Goal: Information Seeking & Learning: Check status

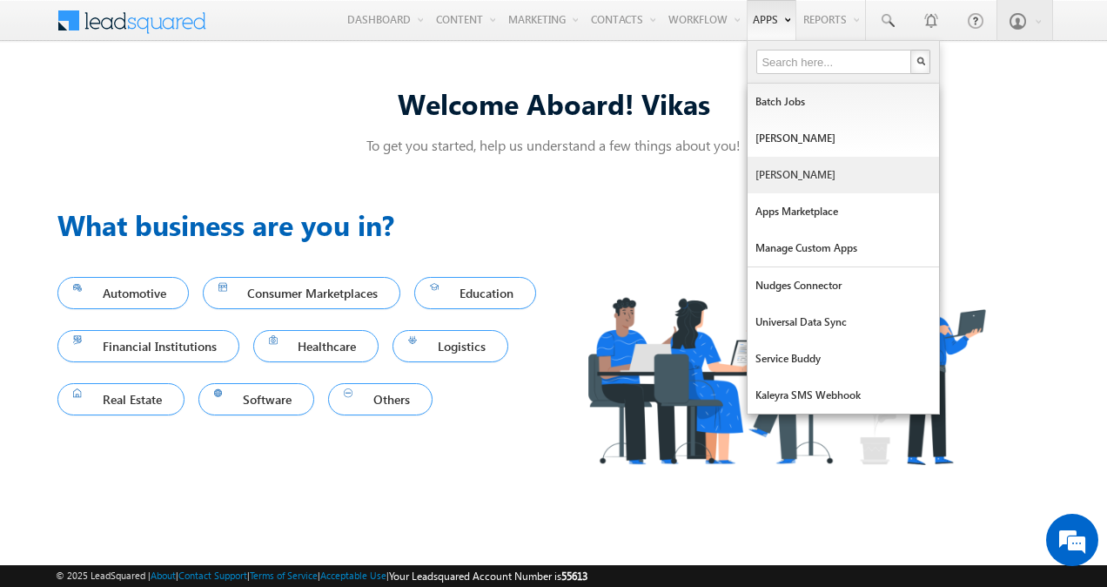
click at [773, 178] on link "Manage Lapps" at bounding box center [844, 175] width 192 height 37
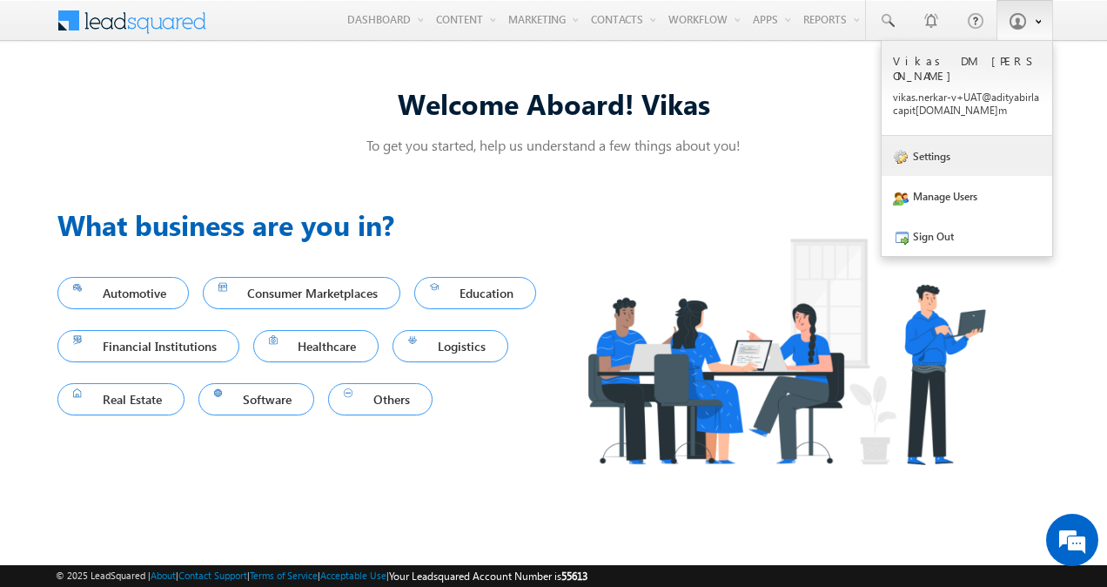
click at [961, 139] on link "Settings" at bounding box center [967, 156] width 171 height 40
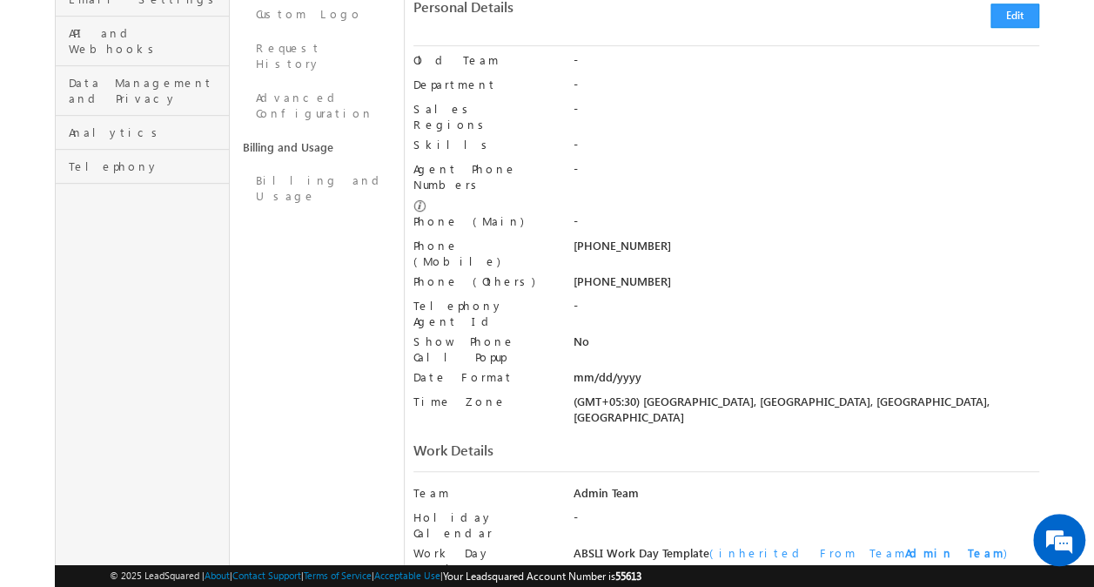
scroll to position [477, 0]
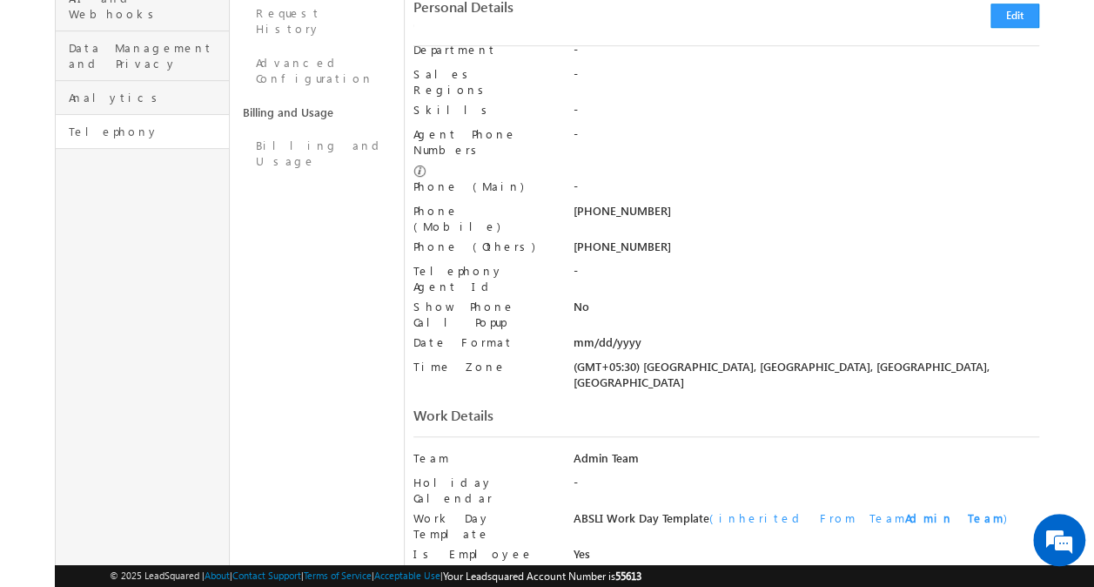
click at [143, 115] on link "Telephony" at bounding box center [142, 132] width 173 height 34
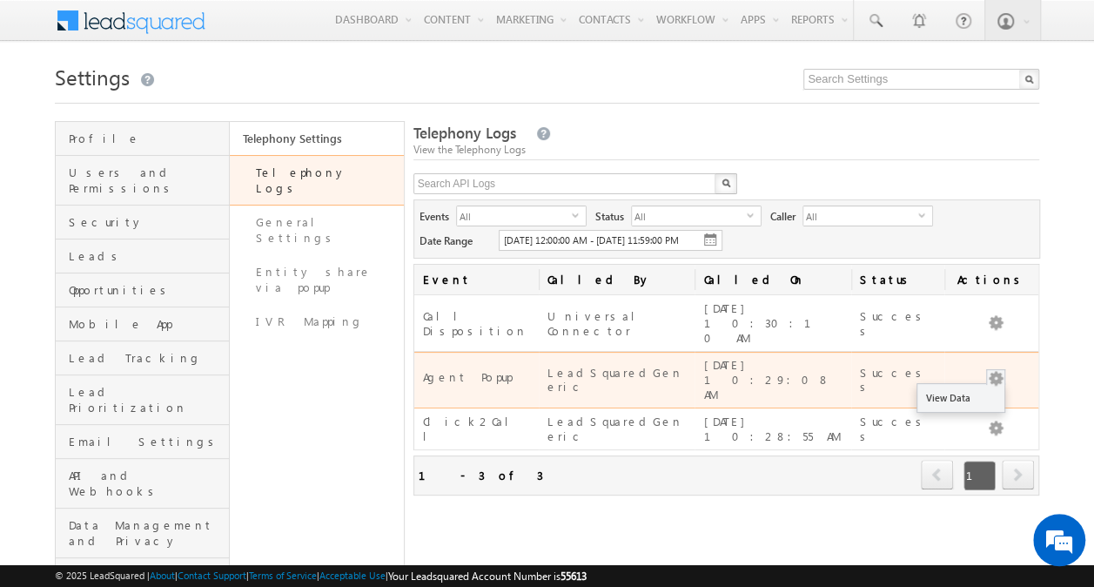
click at [996, 370] on button "button" at bounding box center [995, 378] width 17 height 17
click at [971, 387] on link "View Data" at bounding box center [961, 397] width 87 height 21
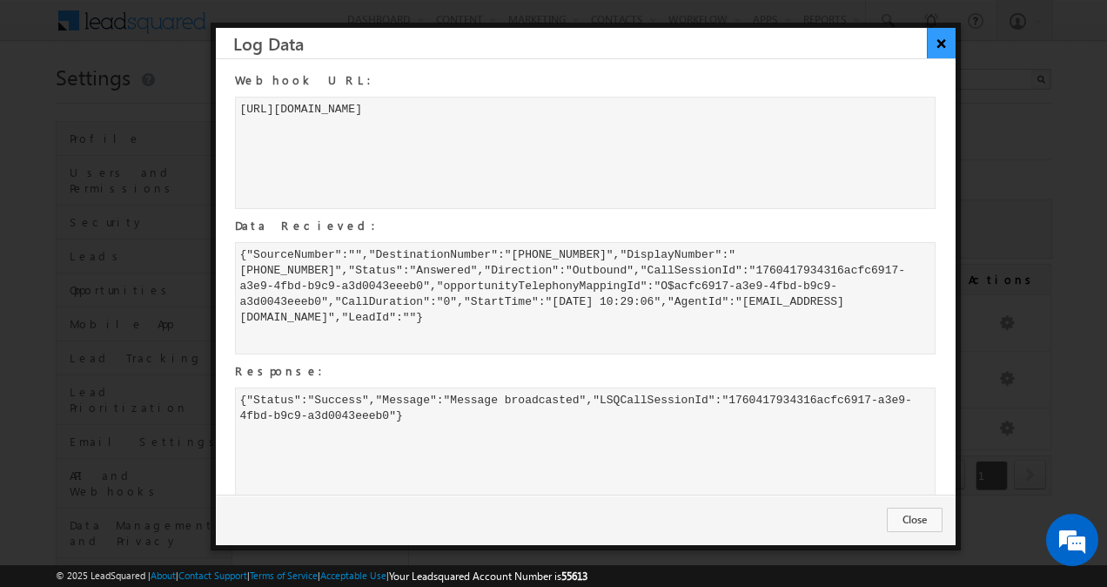
click at [942, 39] on button "×" at bounding box center [941, 43] width 29 height 30
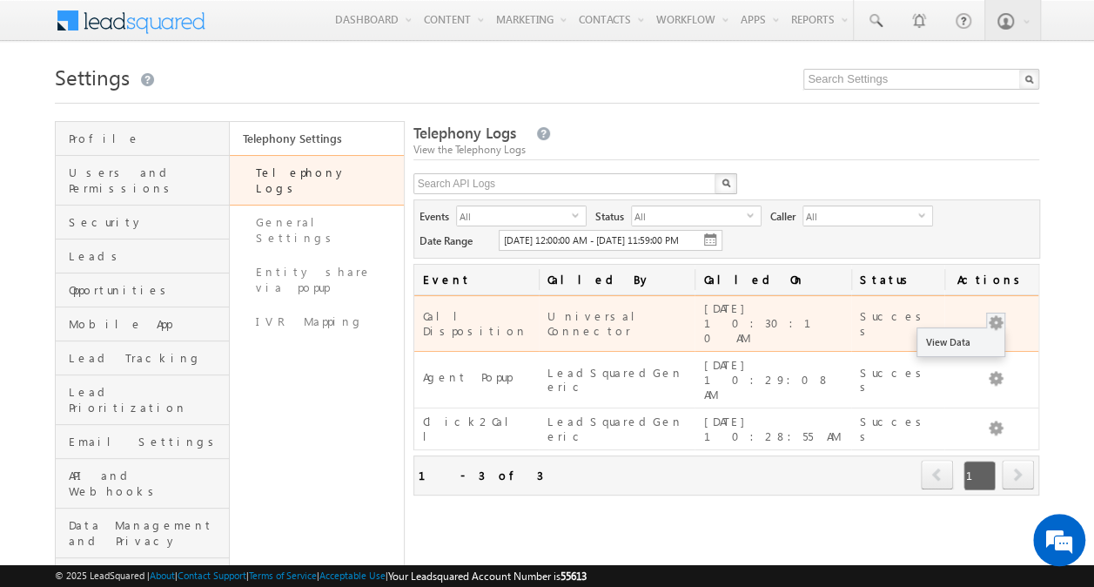
click at [997, 324] on button "button" at bounding box center [995, 322] width 17 height 17
click at [972, 343] on link "View Data" at bounding box center [961, 342] width 87 height 21
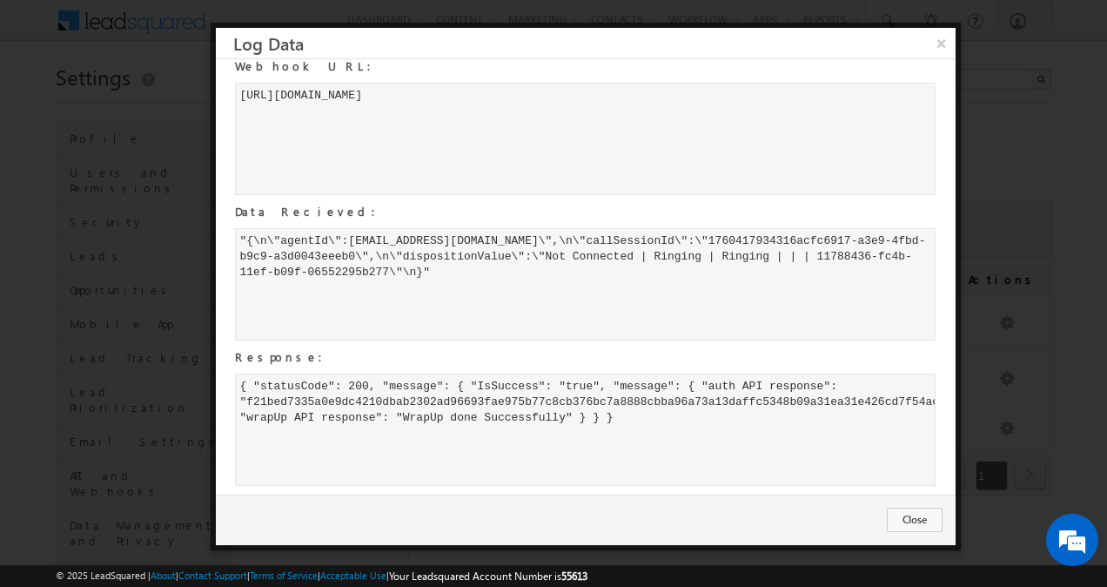
scroll to position [17, 0]
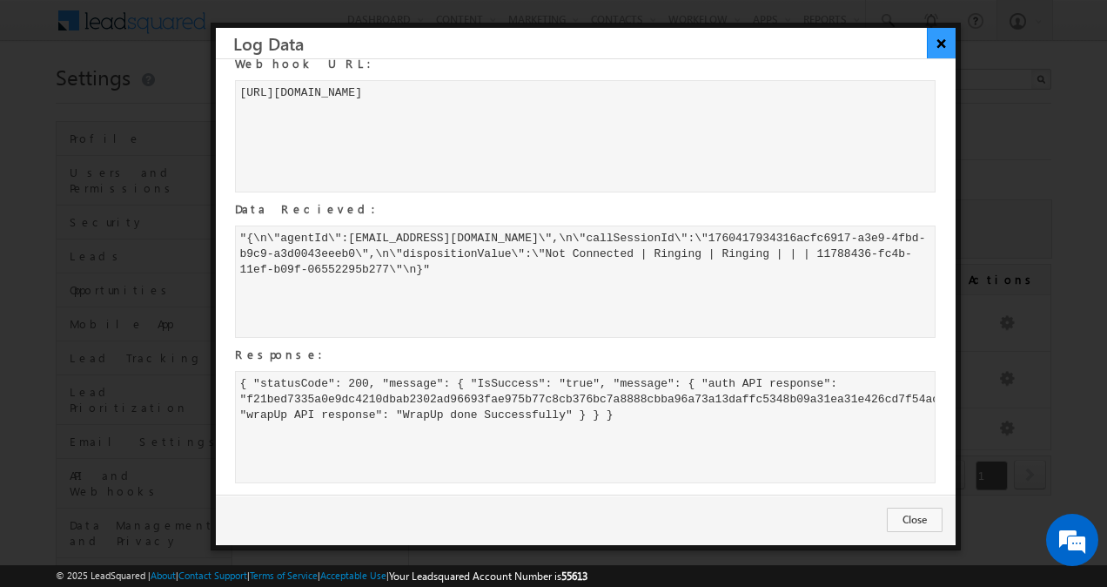
click at [944, 37] on button "×" at bounding box center [941, 43] width 29 height 30
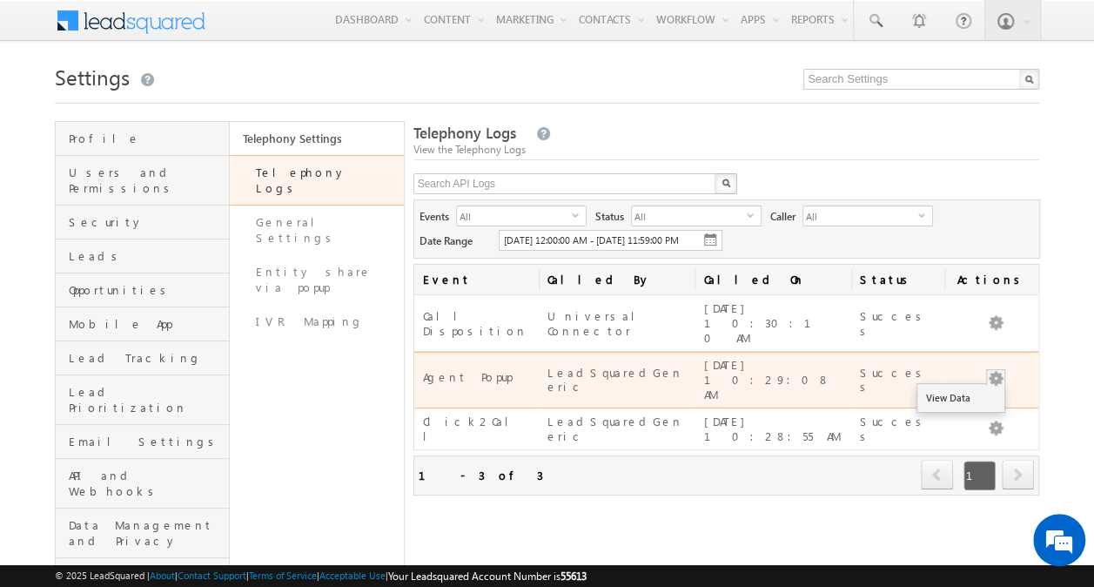
click at [999, 370] on button "button" at bounding box center [995, 378] width 17 height 17
click at [970, 387] on link "View Data" at bounding box center [961, 397] width 87 height 21
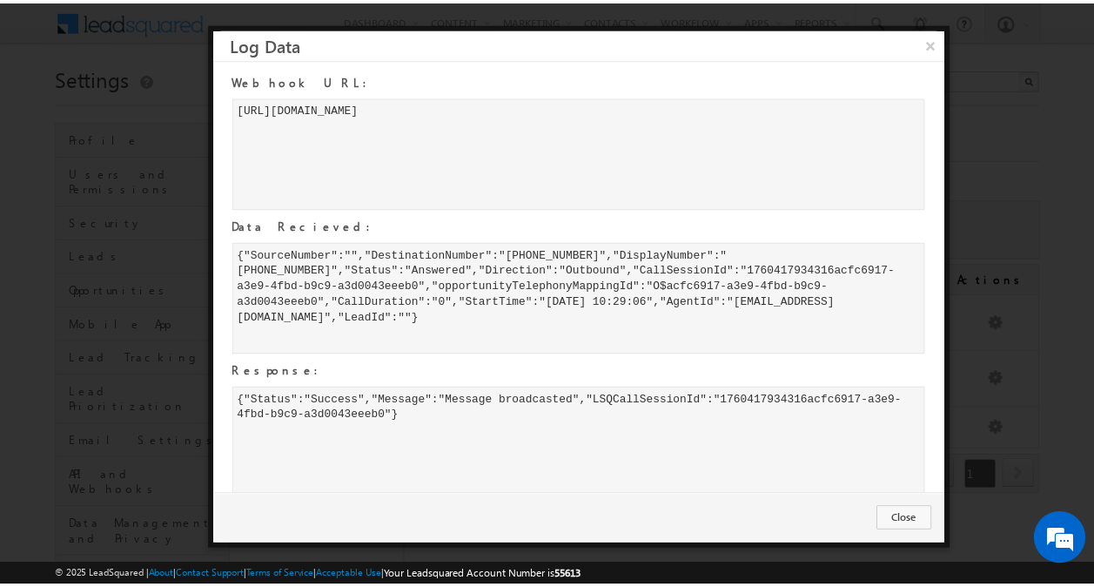
scroll to position [21, 0]
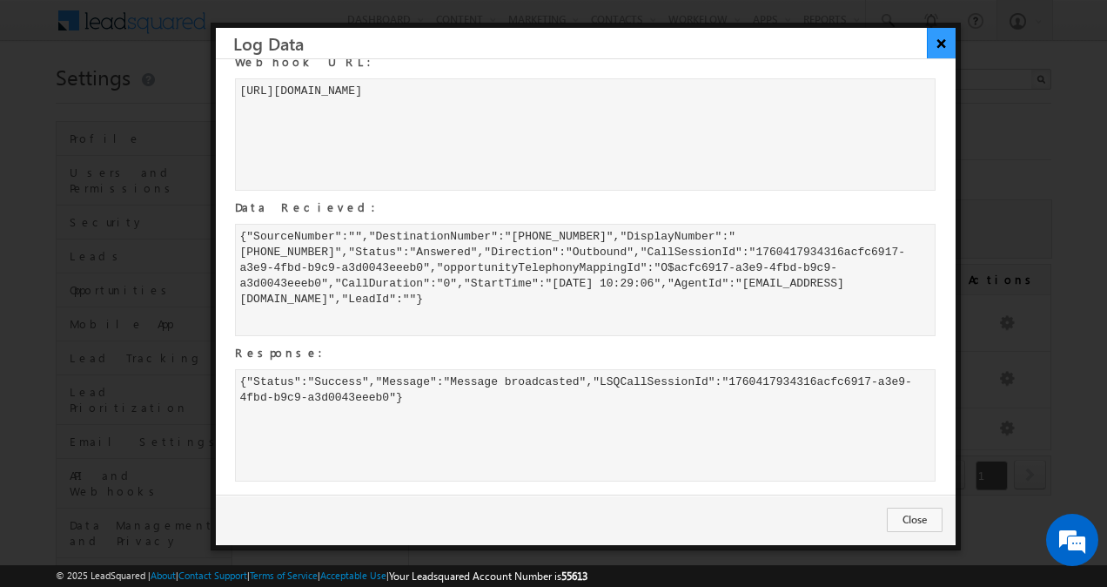
click at [942, 49] on button "×" at bounding box center [941, 43] width 29 height 30
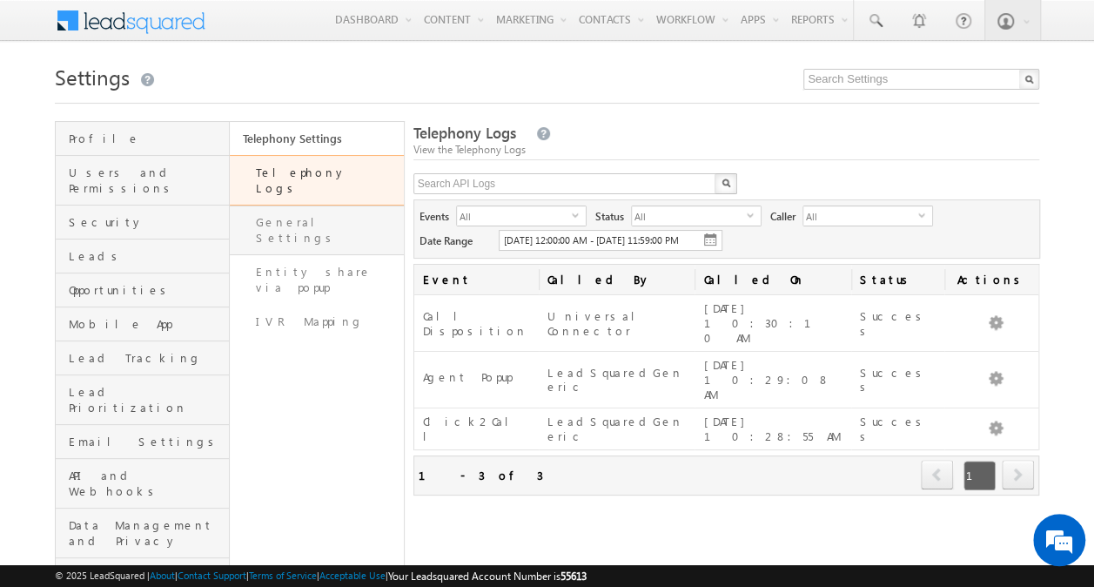
click at [346, 211] on link "General Settings" at bounding box center [317, 230] width 174 height 50
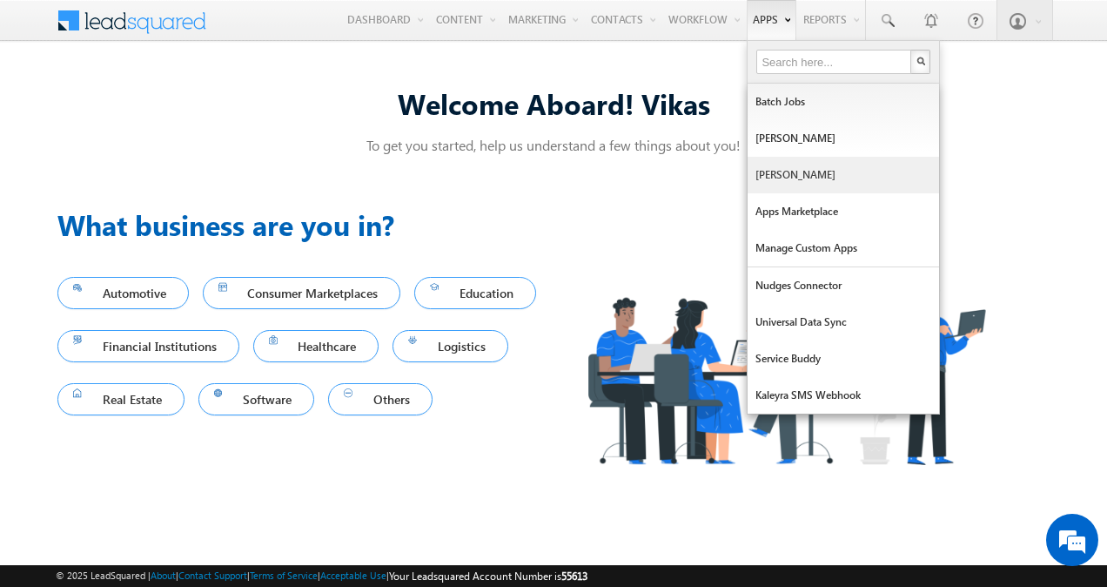
click at [755, 163] on link "[PERSON_NAME]" at bounding box center [844, 175] width 192 height 37
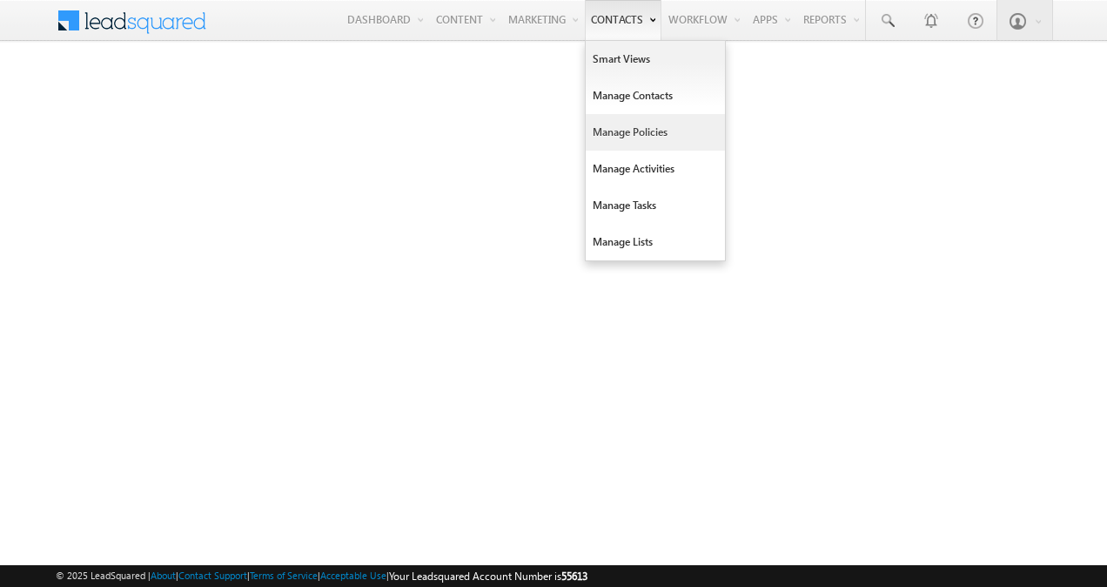
click at [639, 129] on link "Manage Policies" at bounding box center [655, 132] width 139 height 37
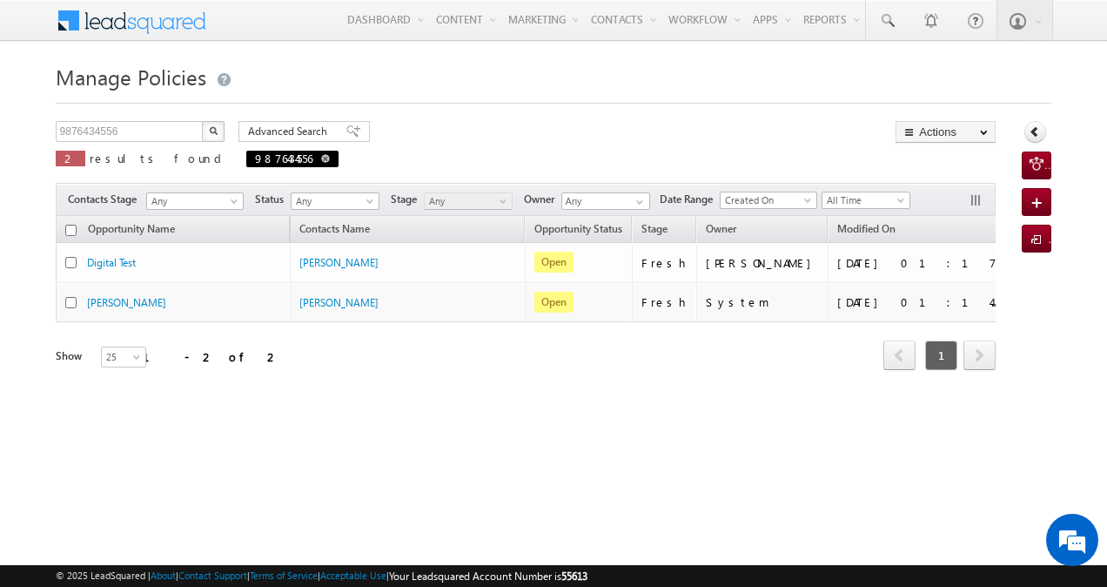
click at [321, 155] on span at bounding box center [325, 158] width 9 height 9
type input "Search Policies"
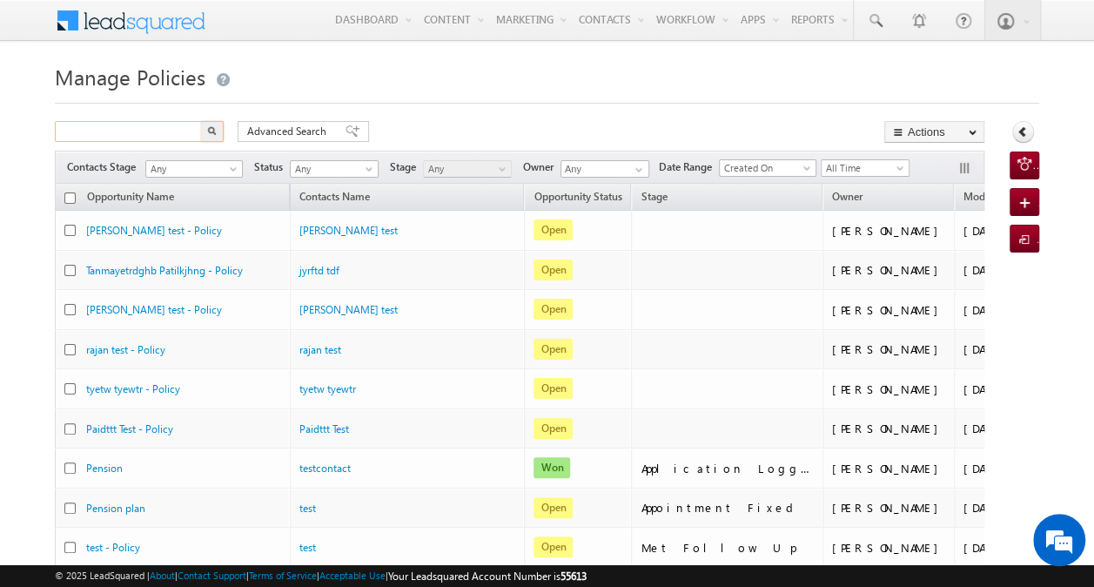
click at [174, 129] on input "text" at bounding box center [129, 131] width 149 height 21
paste input "LSQDM091567184"
type input "LSQDM091567184"
click at [214, 129] on img "button" at bounding box center [212, 130] width 9 height 9
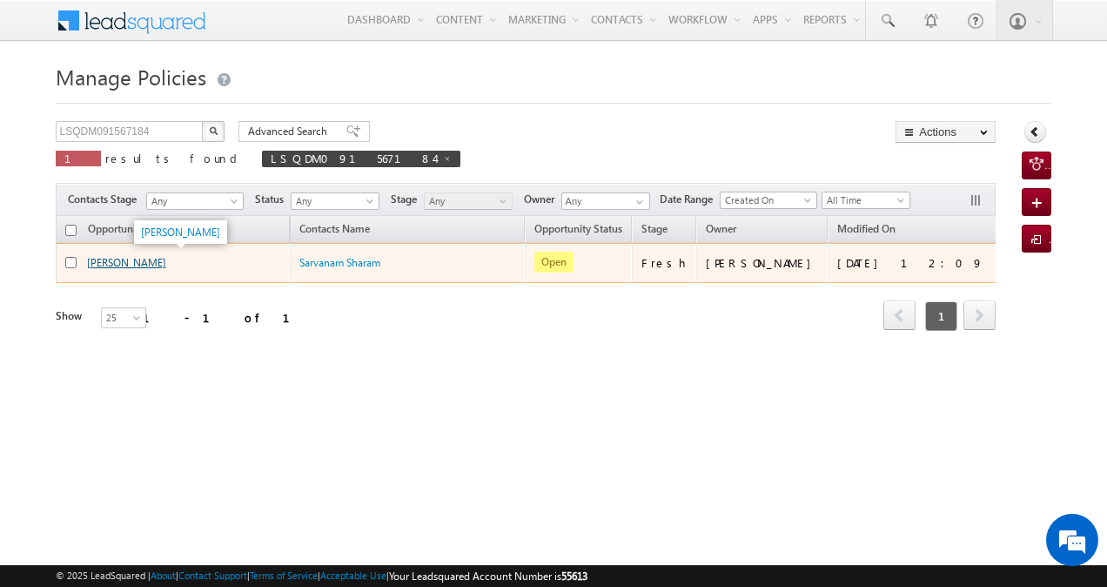
click at [122, 262] on link "Bapuso Pawar" at bounding box center [126, 262] width 79 height 13
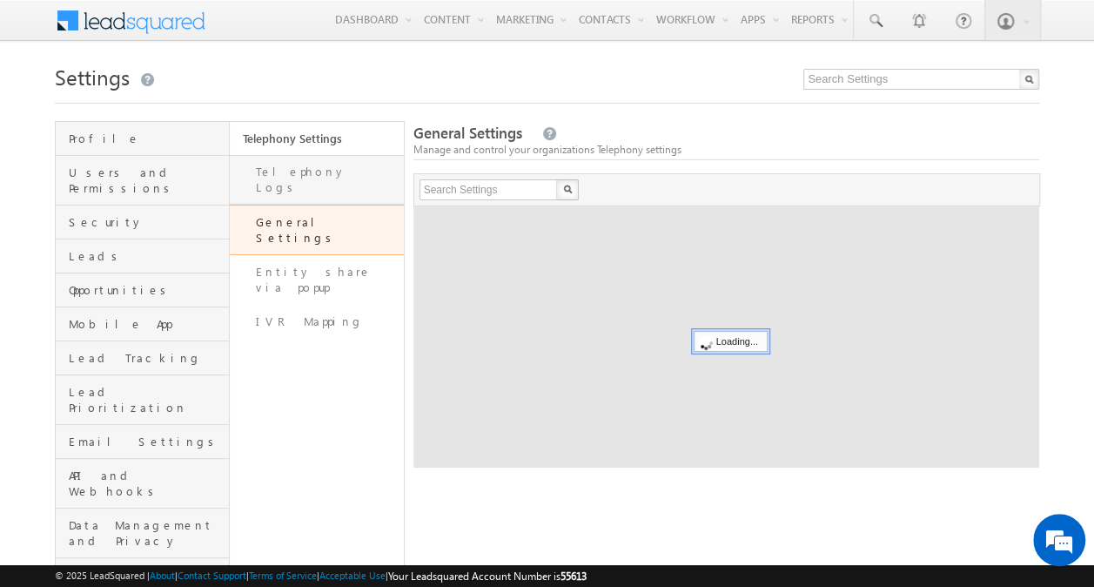
click at [347, 171] on link "Telephony Logs" at bounding box center [317, 180] width 174 height 50
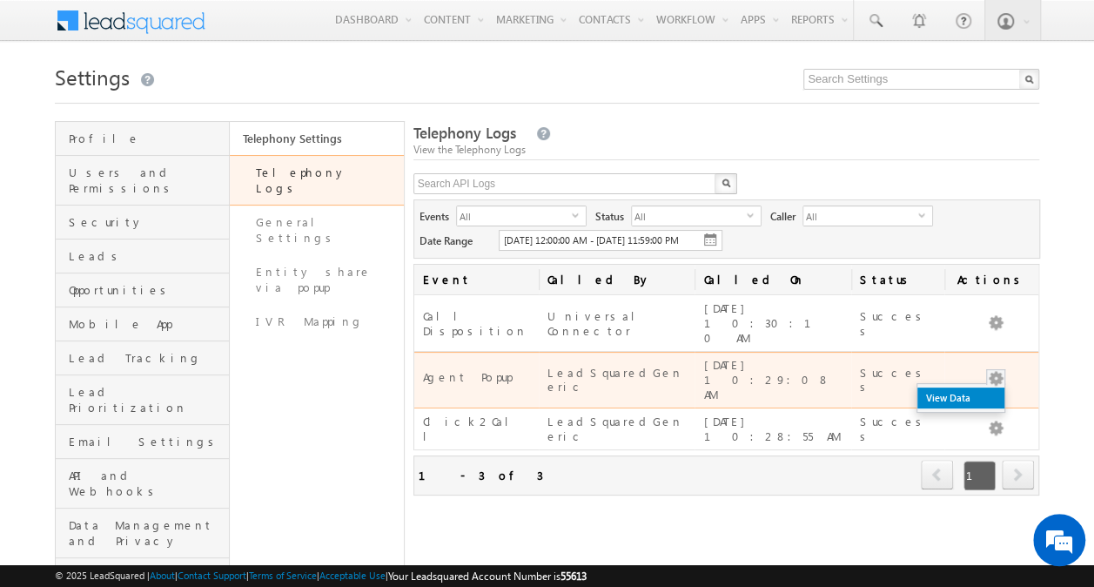
click at [986, 387] on link "View Data" at bounding box center [961, 397] width 87 height 21
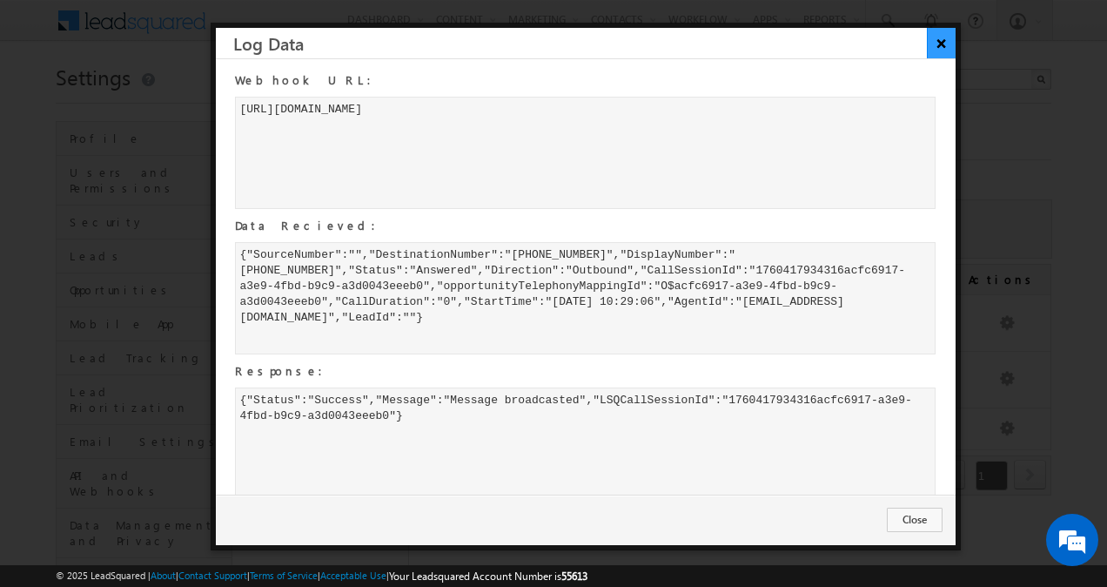
click at [941, 37] on button "×" at bounding box center [941, 43] width 29 height 30
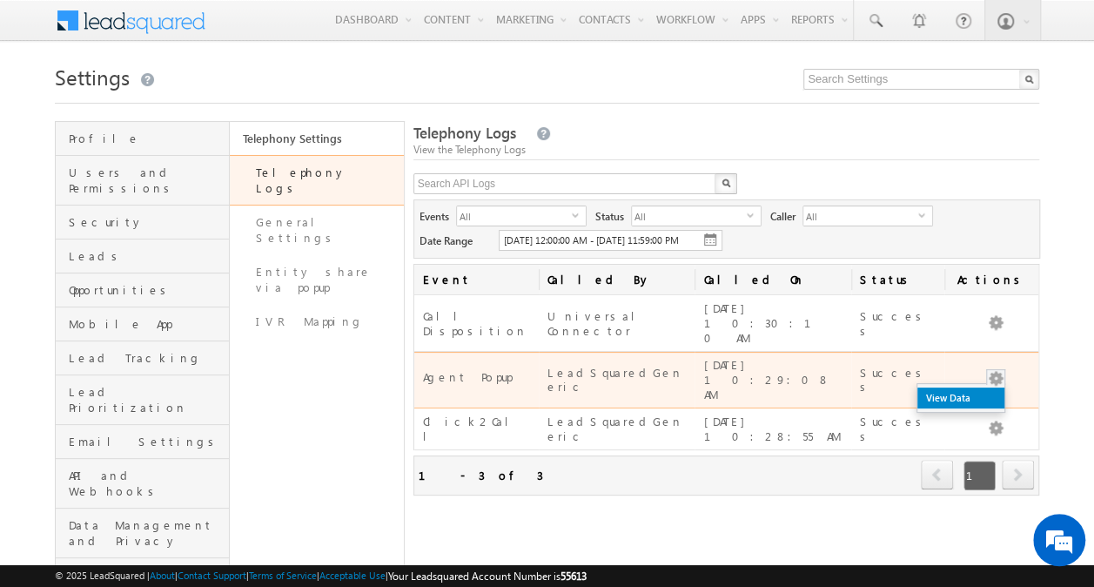
click at [983, 387] on link "View Data" at bounding box center [961, 397] width 87 height 21
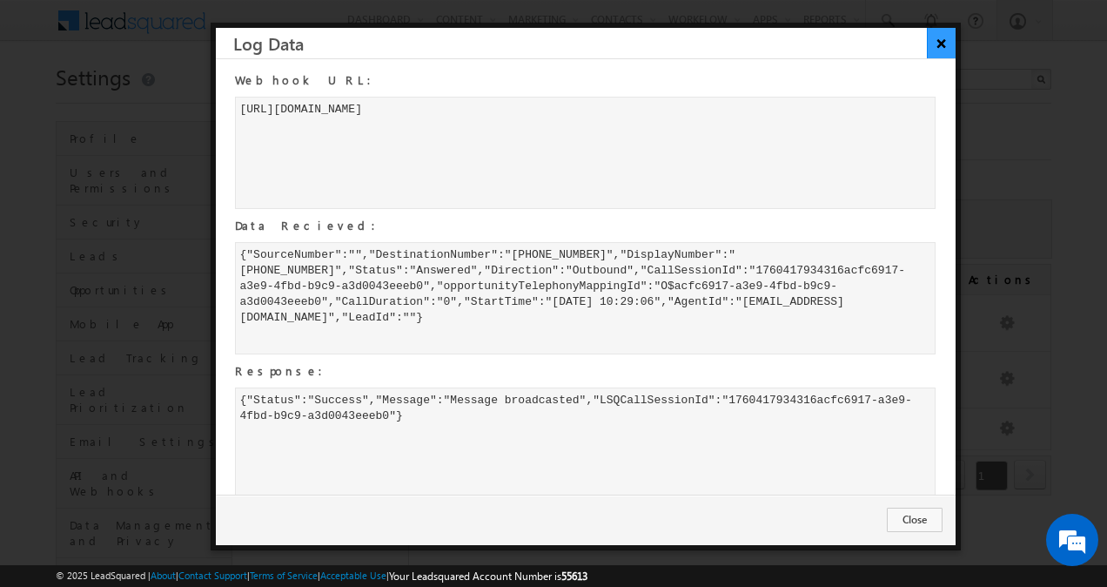
click at [940, 44] on button "×" at bounding box center [941, 43] width 29 height 30
